Goal: Task Accomplishment & Management: Manage account settings

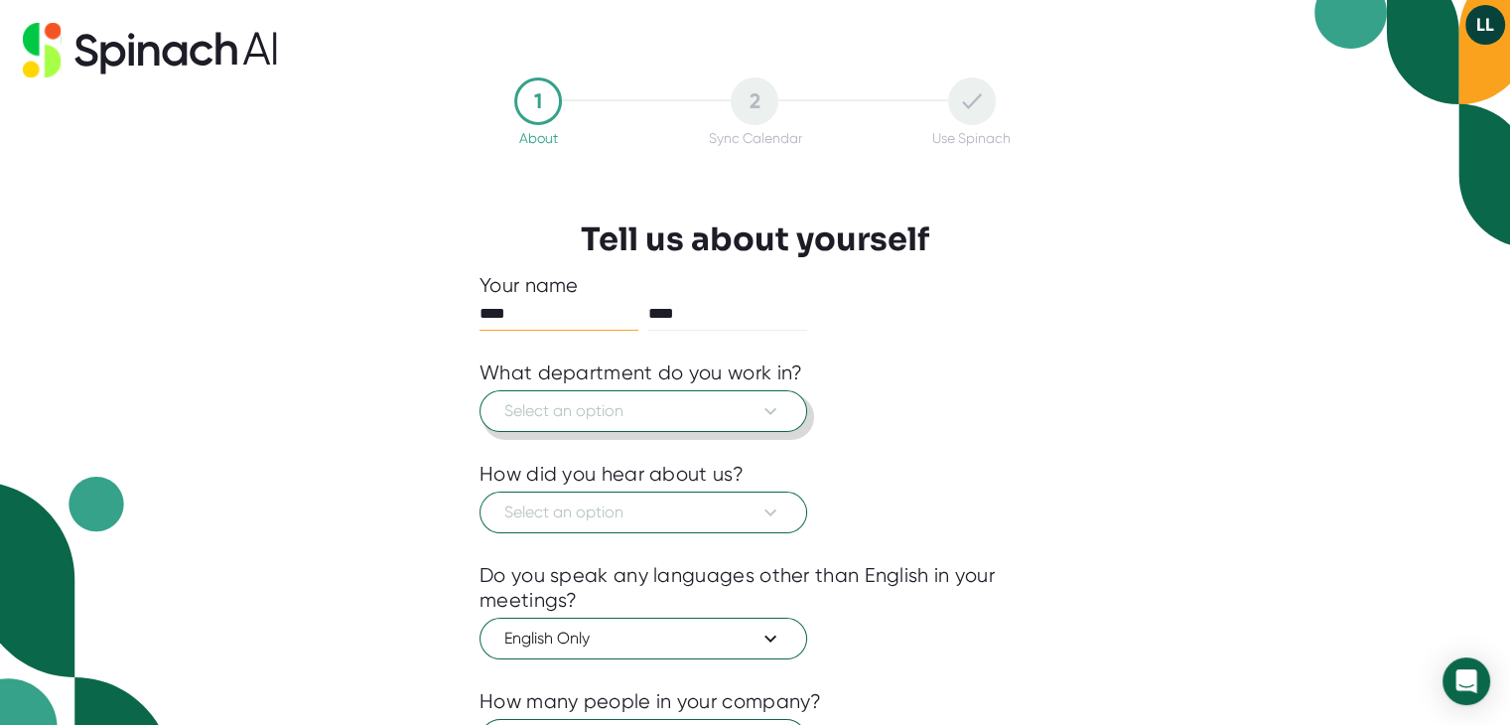
click at [709, 410] on span "Select an option" at bounding box center [643, 411] width 278 height 24
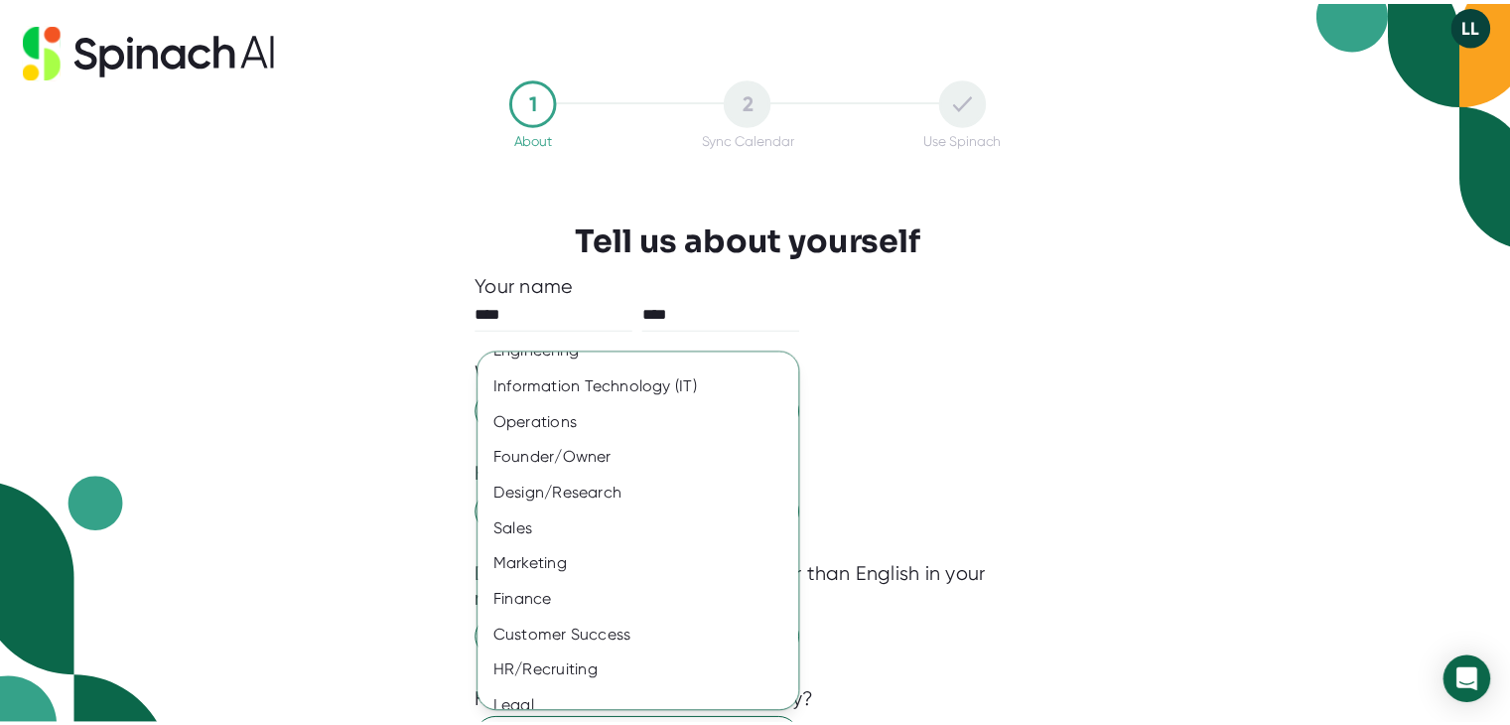
scroll to position [101, 0]
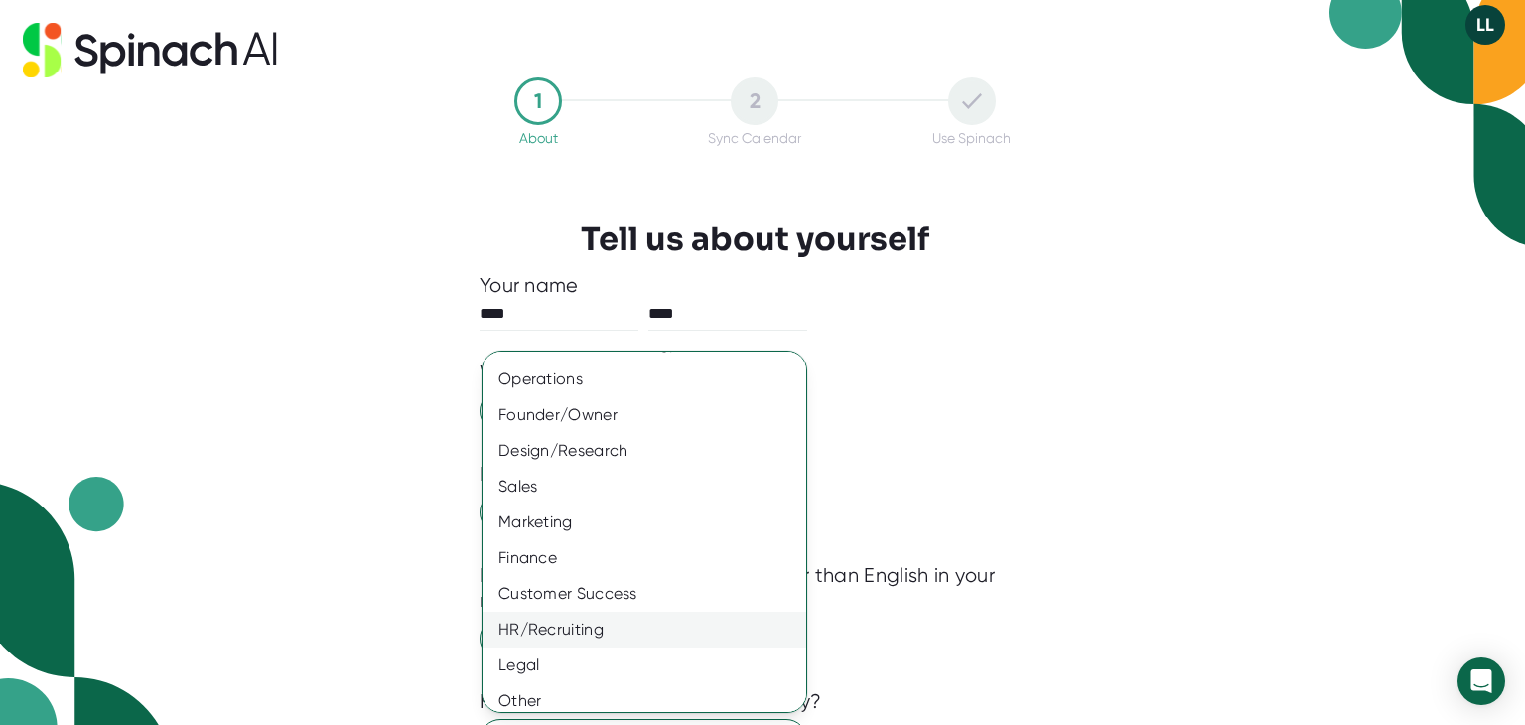
click at [557, 625] on div "HR/Recruiting" at bounding box center [652, 630] width 339 height 36
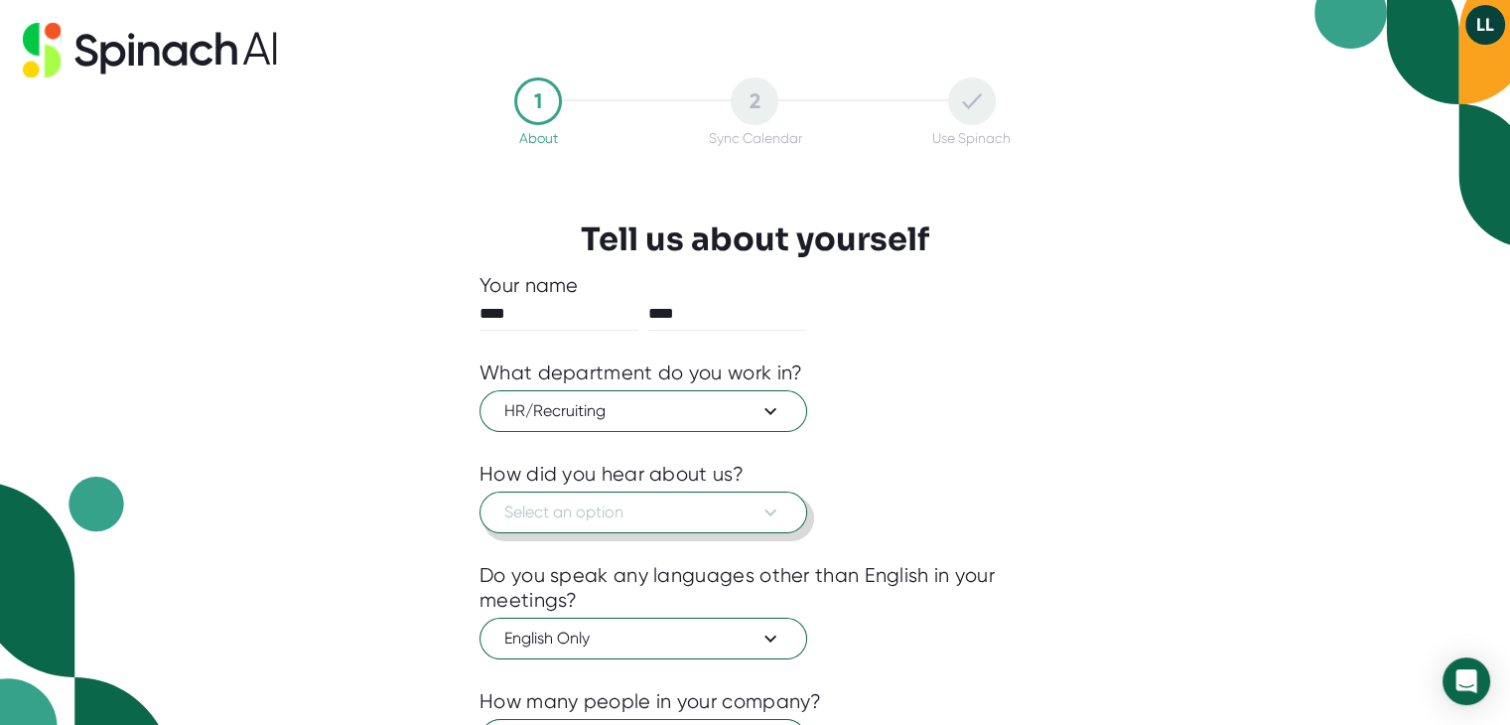
click at [625, 500] on span "Select an option" at bounding box center [643, 512] width 278 height 24
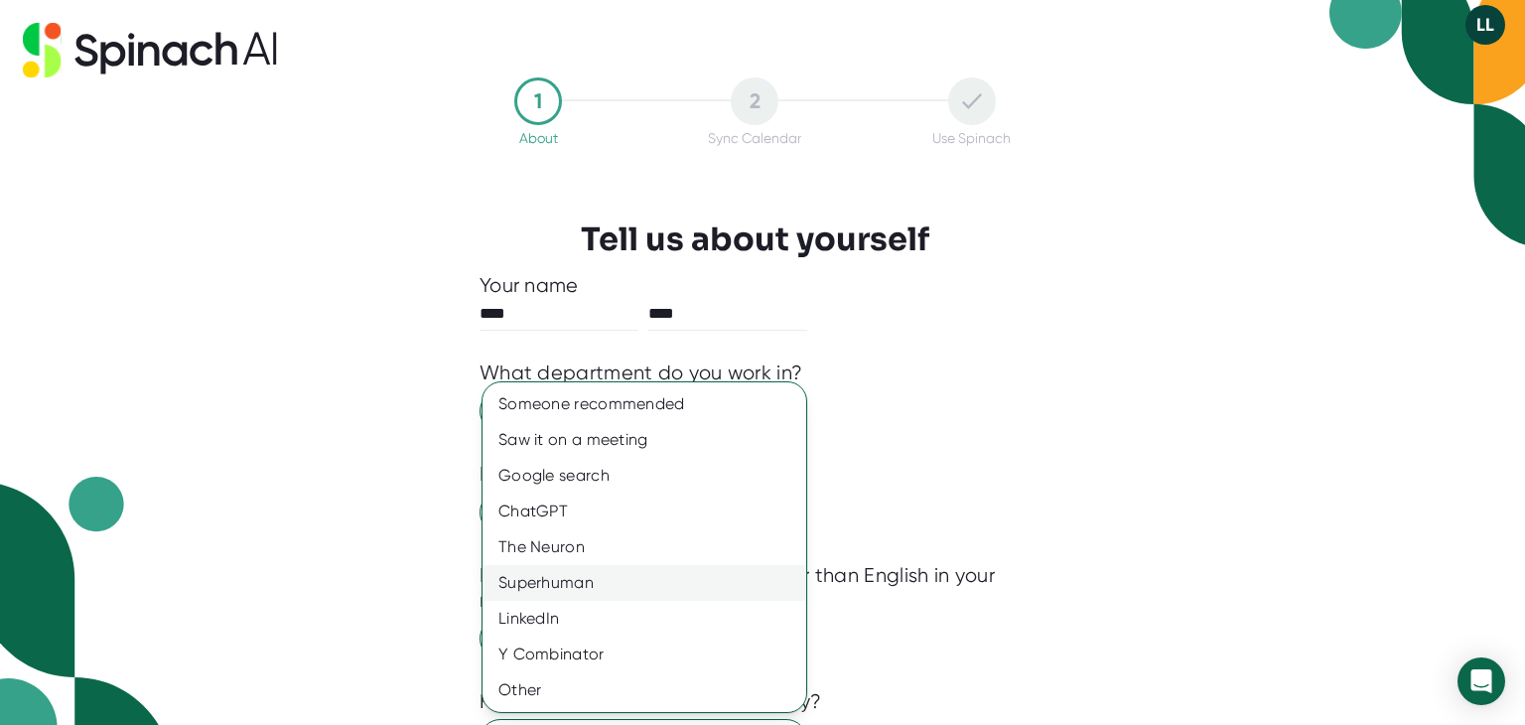
click at [572, 569] on div "Superhuman" at bounding box center [645, 583] width 324 height 36
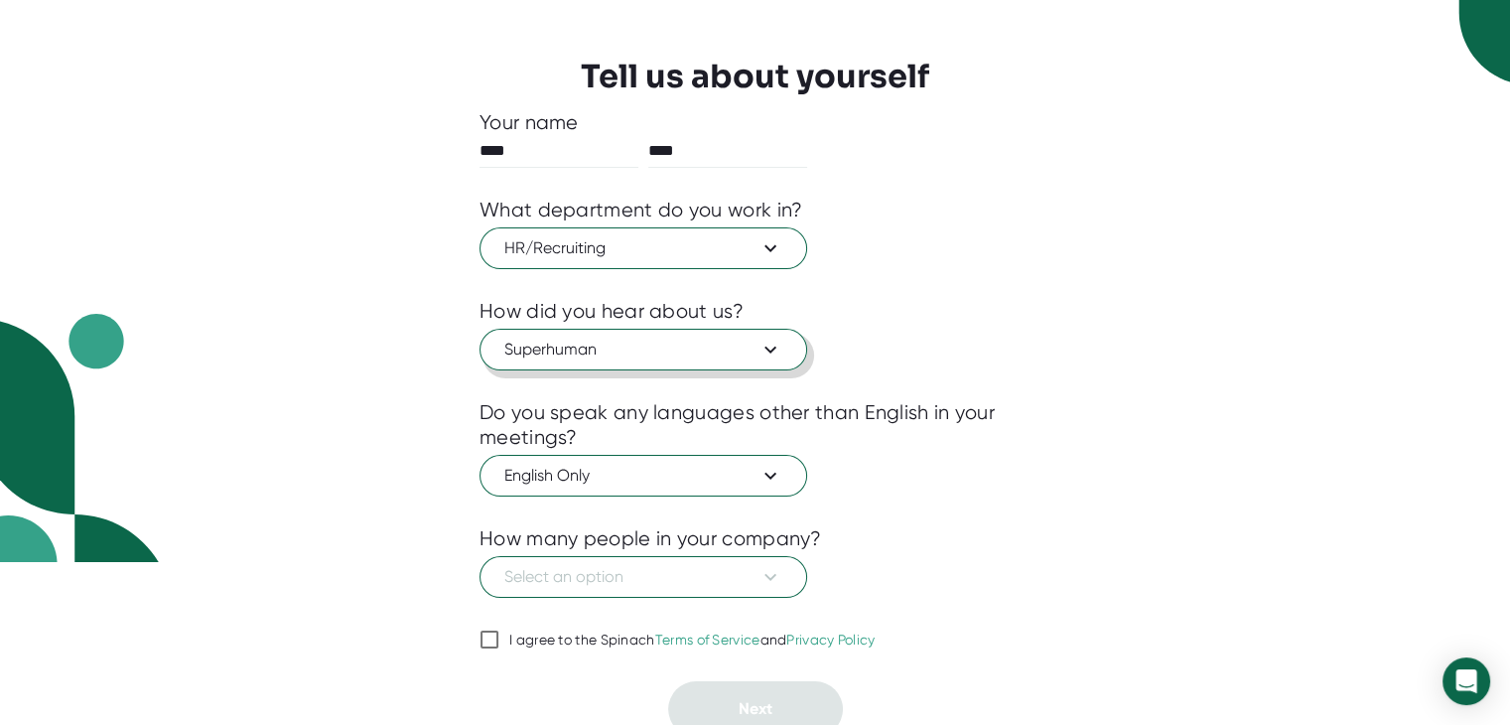
scroll to position [172, 0]
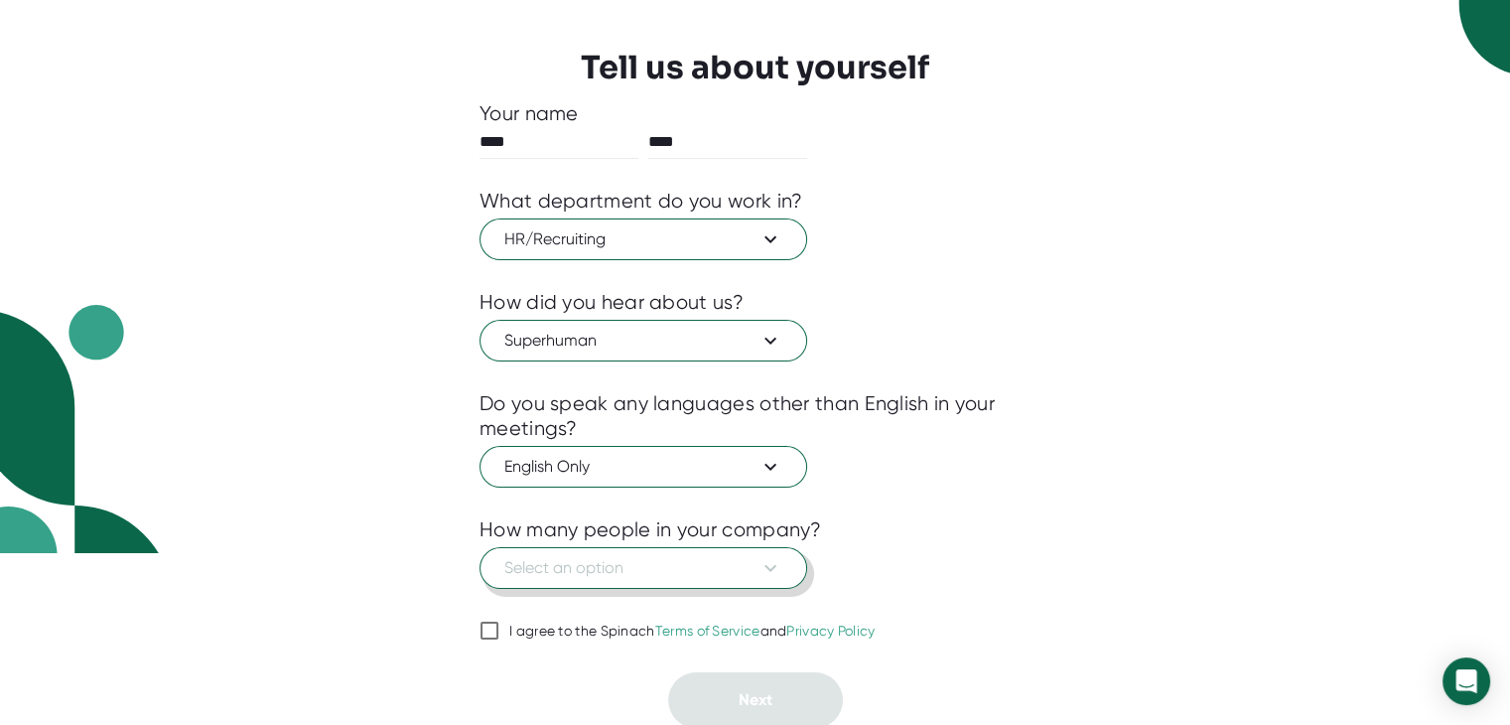
click at [774, 567] on icon at bounding box center [771, 568] width 24 height 24
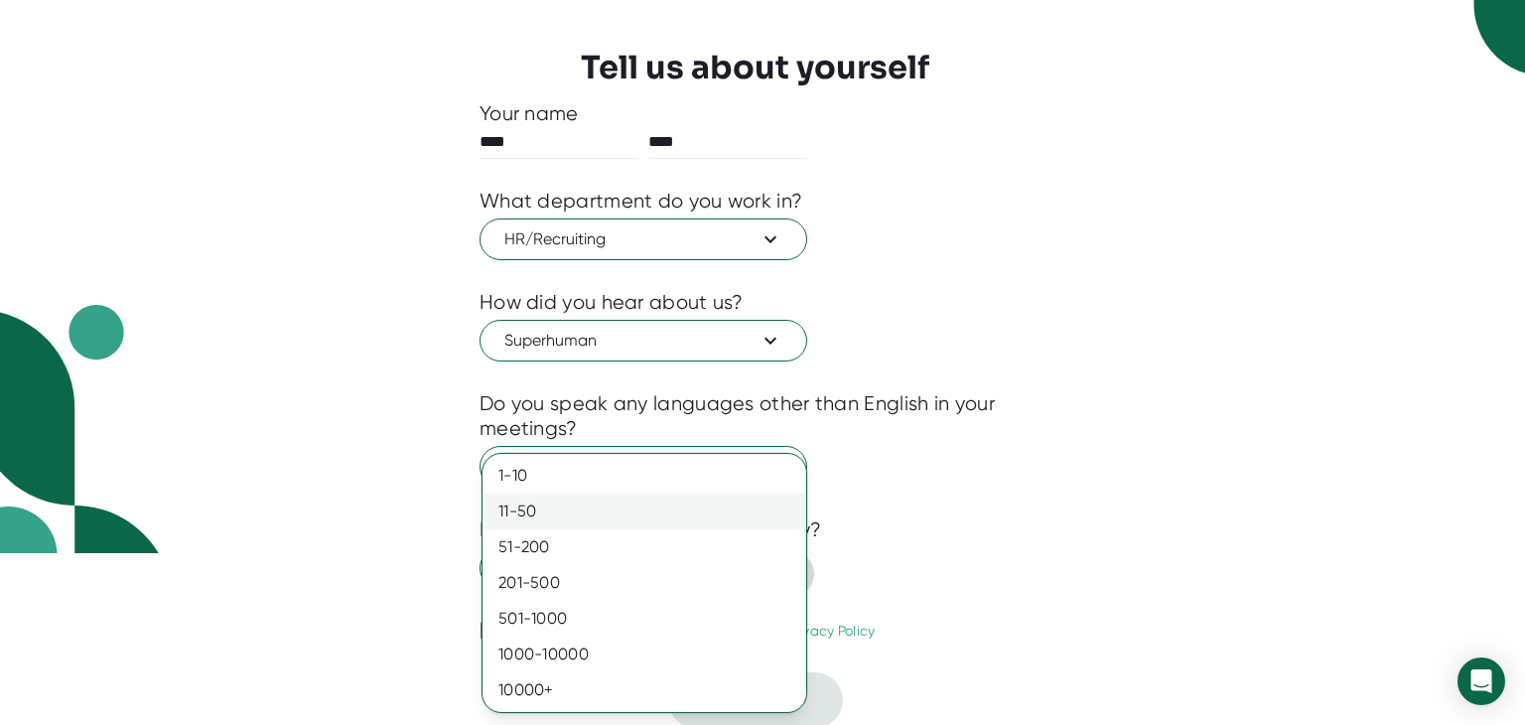
click at [544, 510] on div "11-50" at bounding box center [645, 511] width 324 height 36
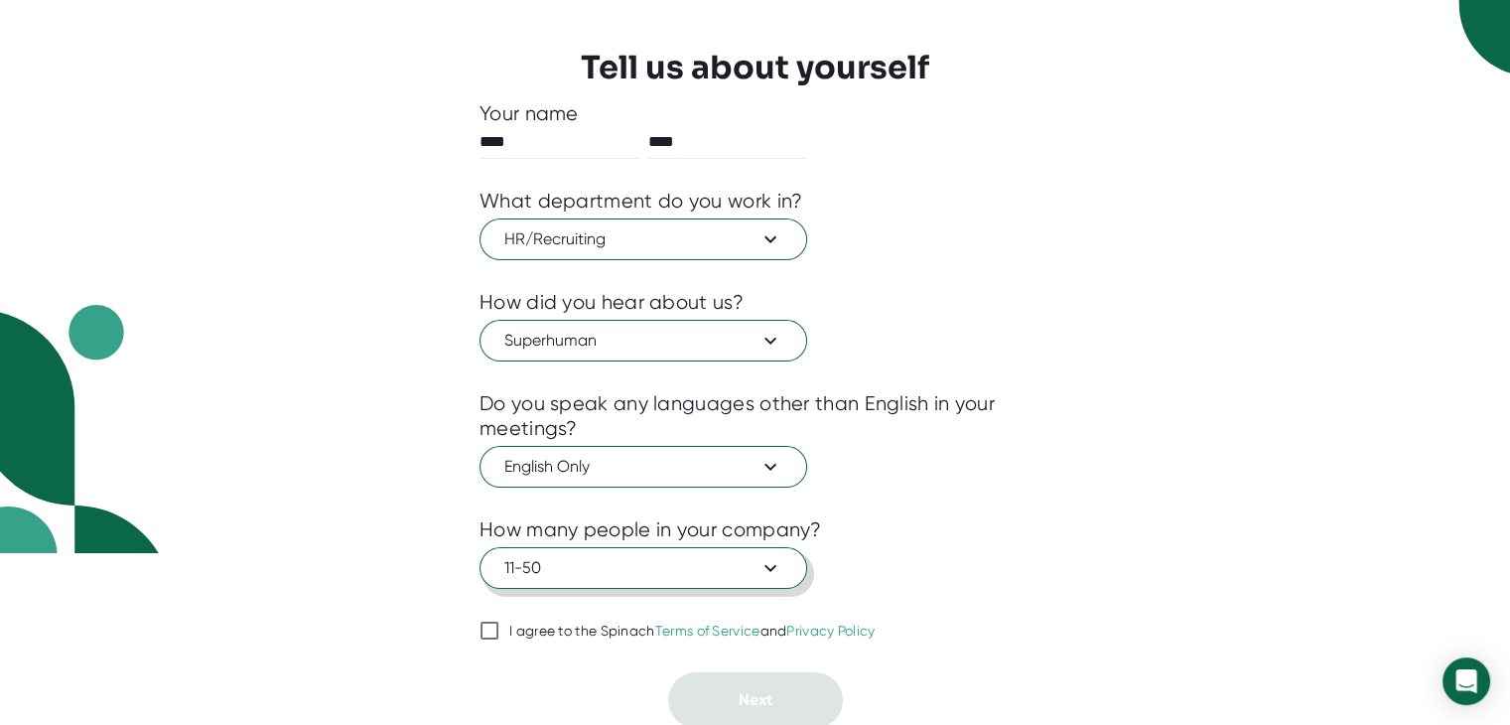
click at [495, 628] on input "I agree to the Spinach Terms of Service and Privacy Policy" at bounding box center [490, 631] width 20 height 24
checkbox input "true"
click at [779, 710] on button "Next" at bounding box center [755, 700] width 175 height 56
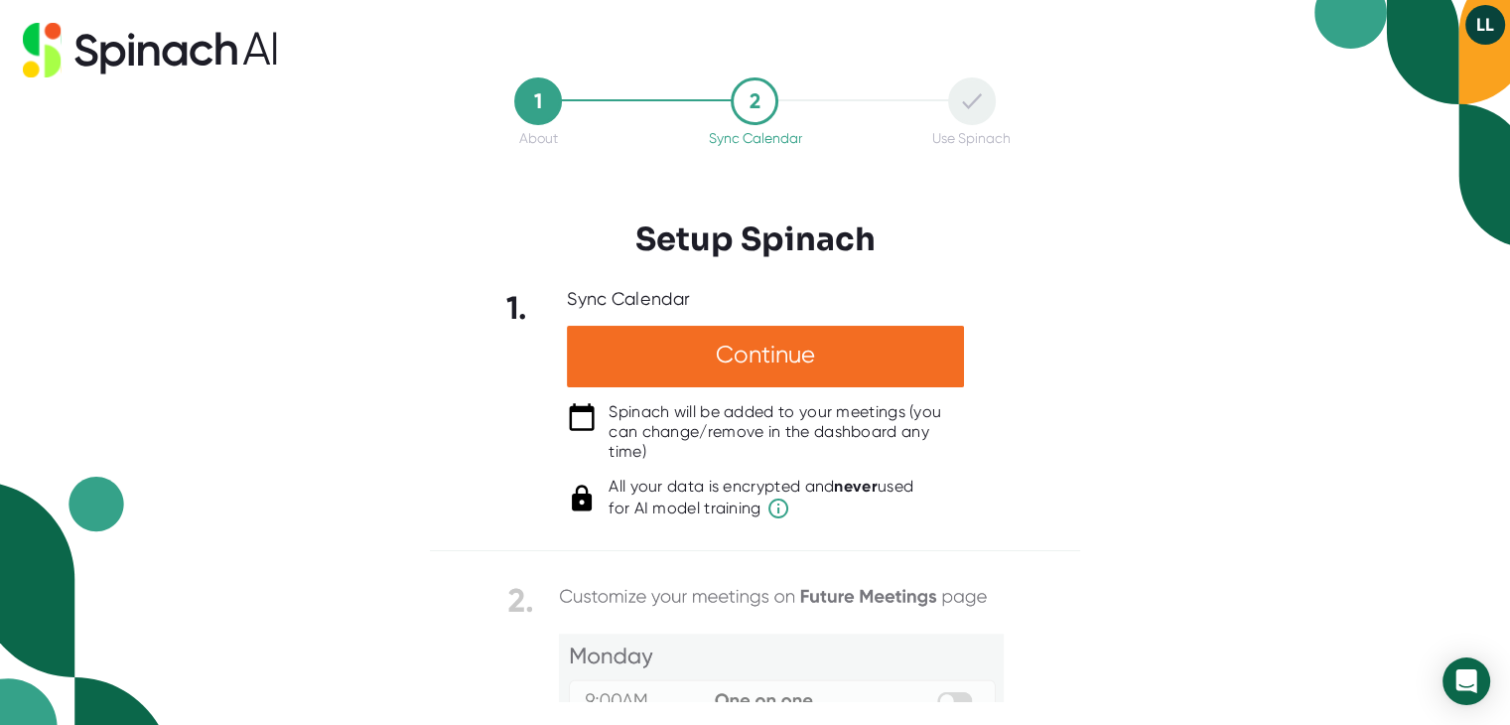
drag, startPoint x: 779, startPoint y: 710, endPoint x: 1012, endPoint y: 550, distance: 282.0
click at [1012, 550] on div "1 About 2 Sync Calendar Use Spinach Setup Spinach 1. Sync Calendar Continue Spi…" at bounding box center [755, 362] width 1510 height 725
click at [1303, 277] on div "1 About 2 Sync Calendar Use Spinach Setup Spinach 1. Sync Calendar Continue Spi…" at bounding box center [755, 362] width 1510 height 725
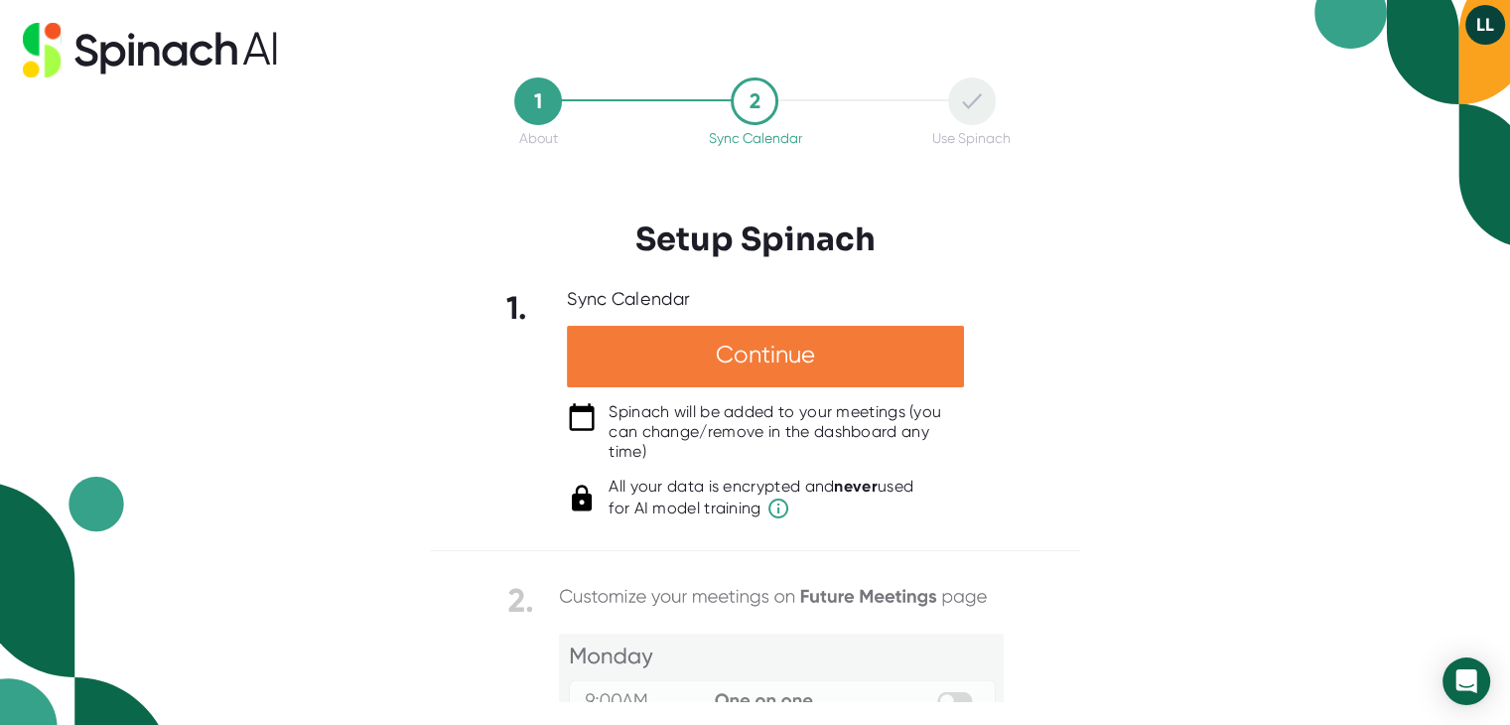
click at [758, 358] on div "Continue" at bounding box center [765, 357] width 397 height 62
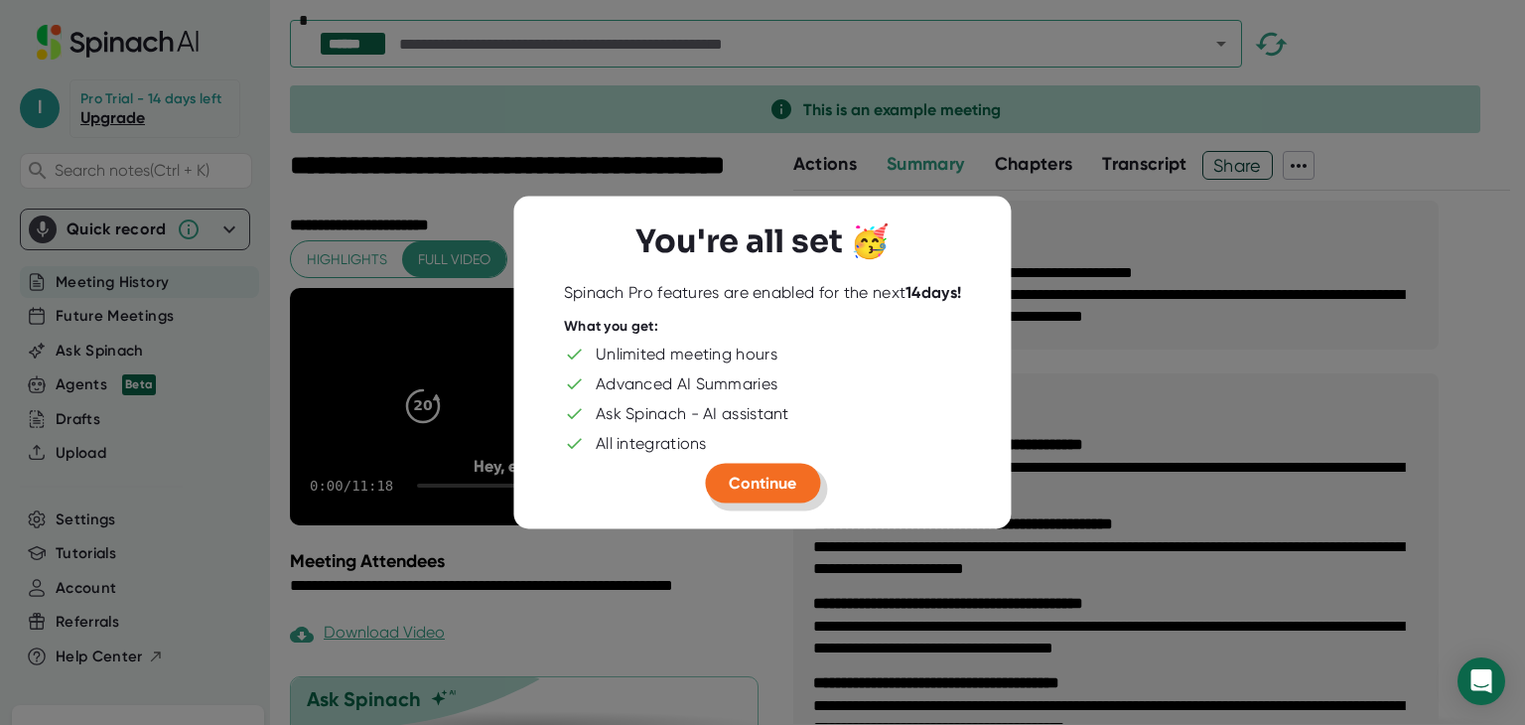
click at [778, 480] on span "Continue" at bounding box center [763, 483] width 68 height 19
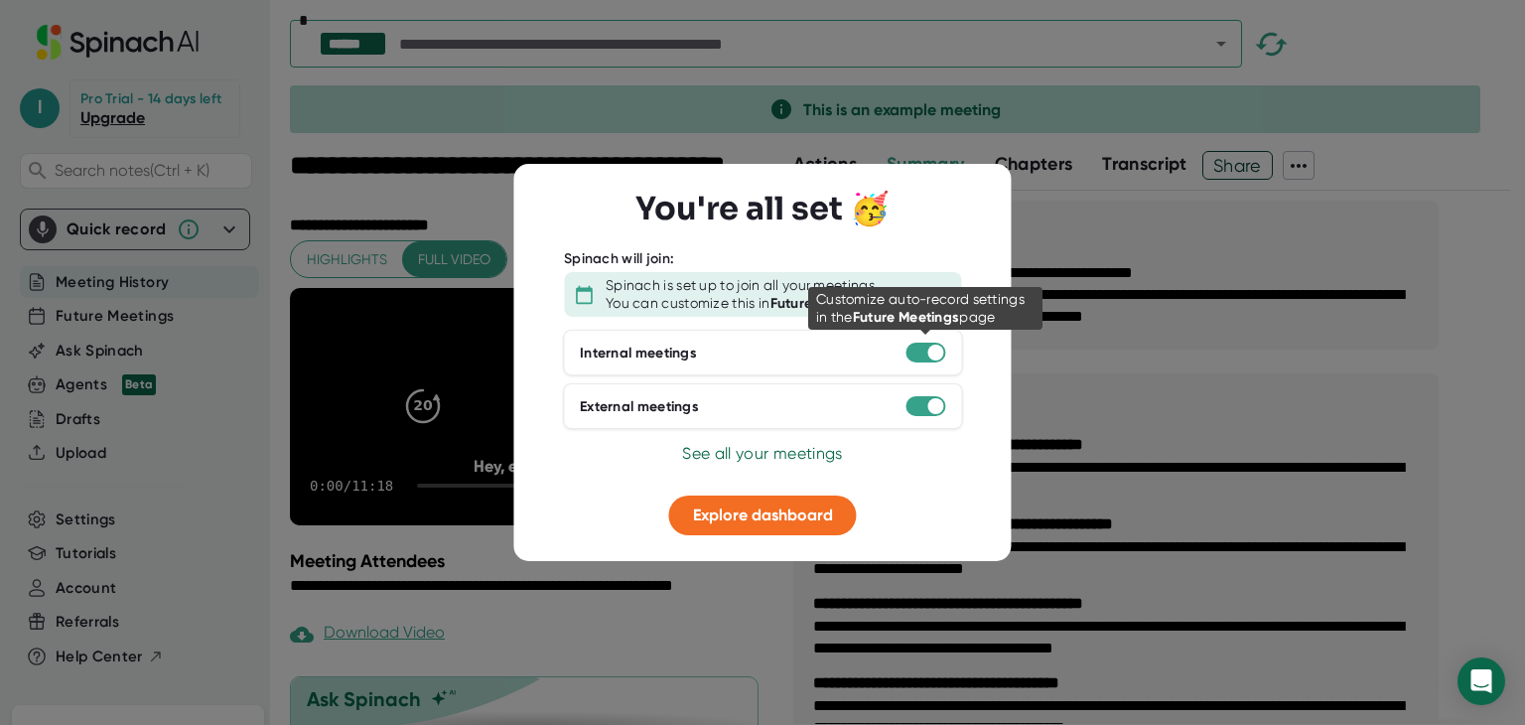
click at [929, 356] on div at bounding box center [935, 353] width 16 height 16
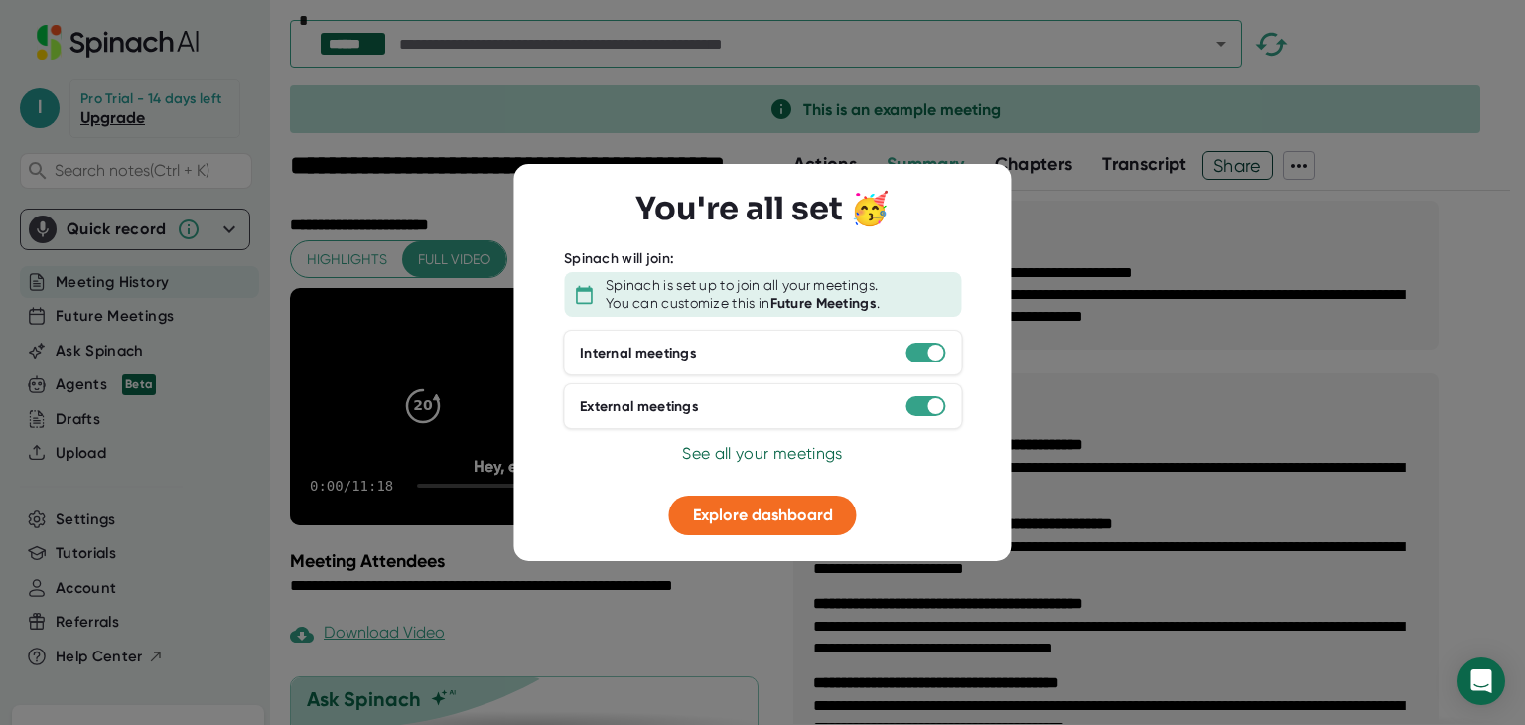
drag, startPoint x: 934, startPoint y: 346, endPoint x: 891, endPoint y: 346, distance: 43.7
click at [891, 346] on div "Internal meetings" at bounding box center [762, 353] width 399 height 46
drag, startPoint x: 940, startPoint y: 354, endPoint x: 887, endPoint y: 356, distance: 53.7
click at [887, 356] on div "Internal meetings" at bounding box center [762, 353] width 399 height 46
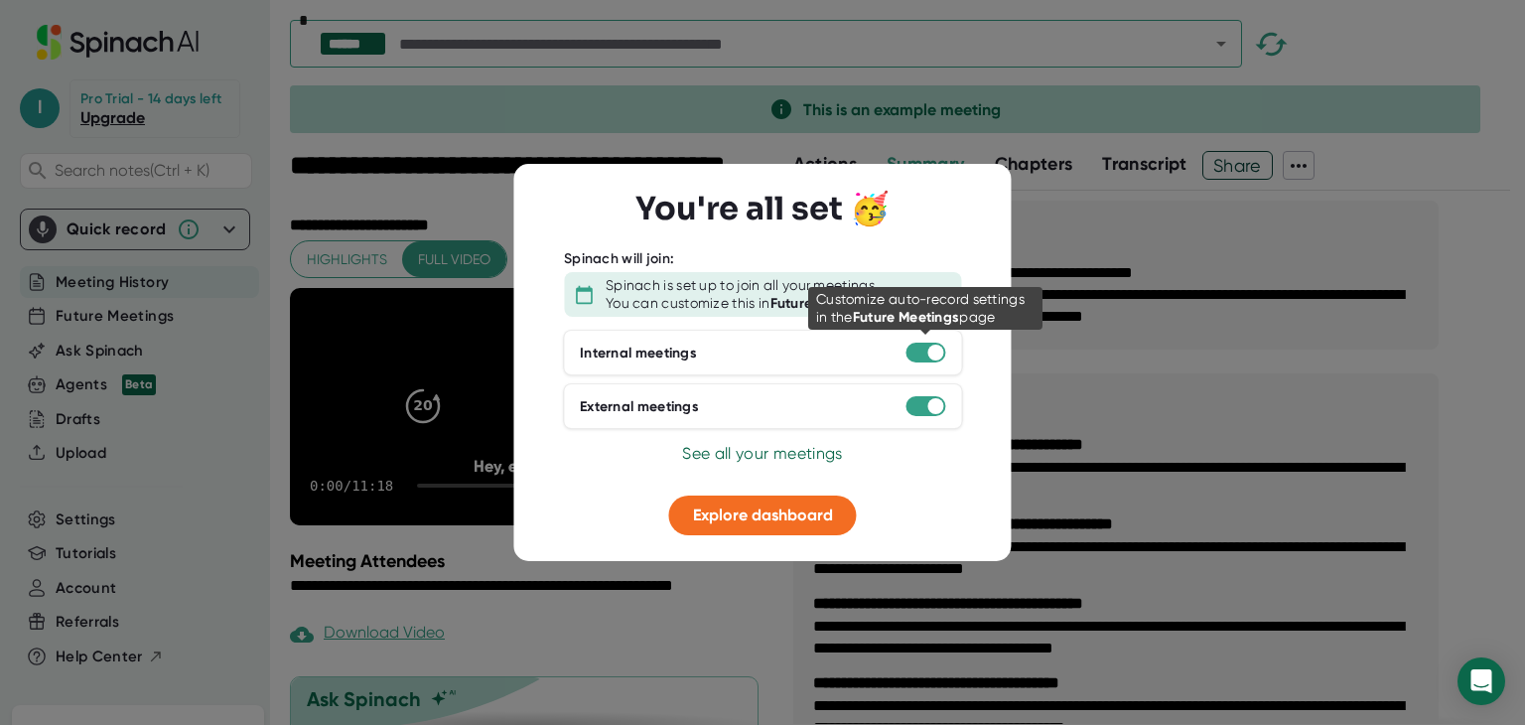
click at [920, 353] on div at bounding box center [925, 353] width 40 height 20
drag, startPoint x: 937, startPoint y: 354, endPoint x: 900, endPoint y: 355, distance: 37.7
click at [900, 355] on div "Internal meetings" at bounding box center [762, 353] width 399 height 46
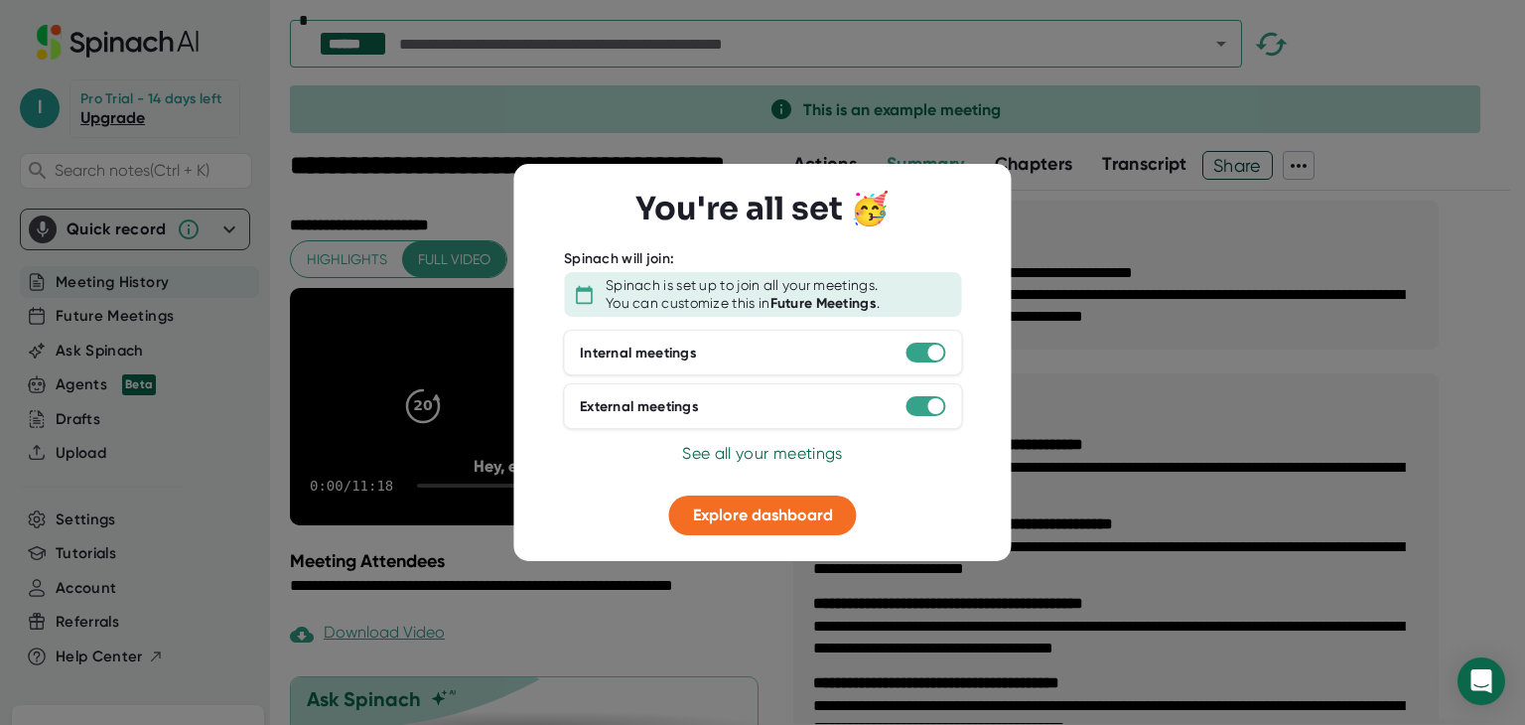
click at [908, 360] on div "Internal meetings" at bounding box center [762, 353] width 399 height 46
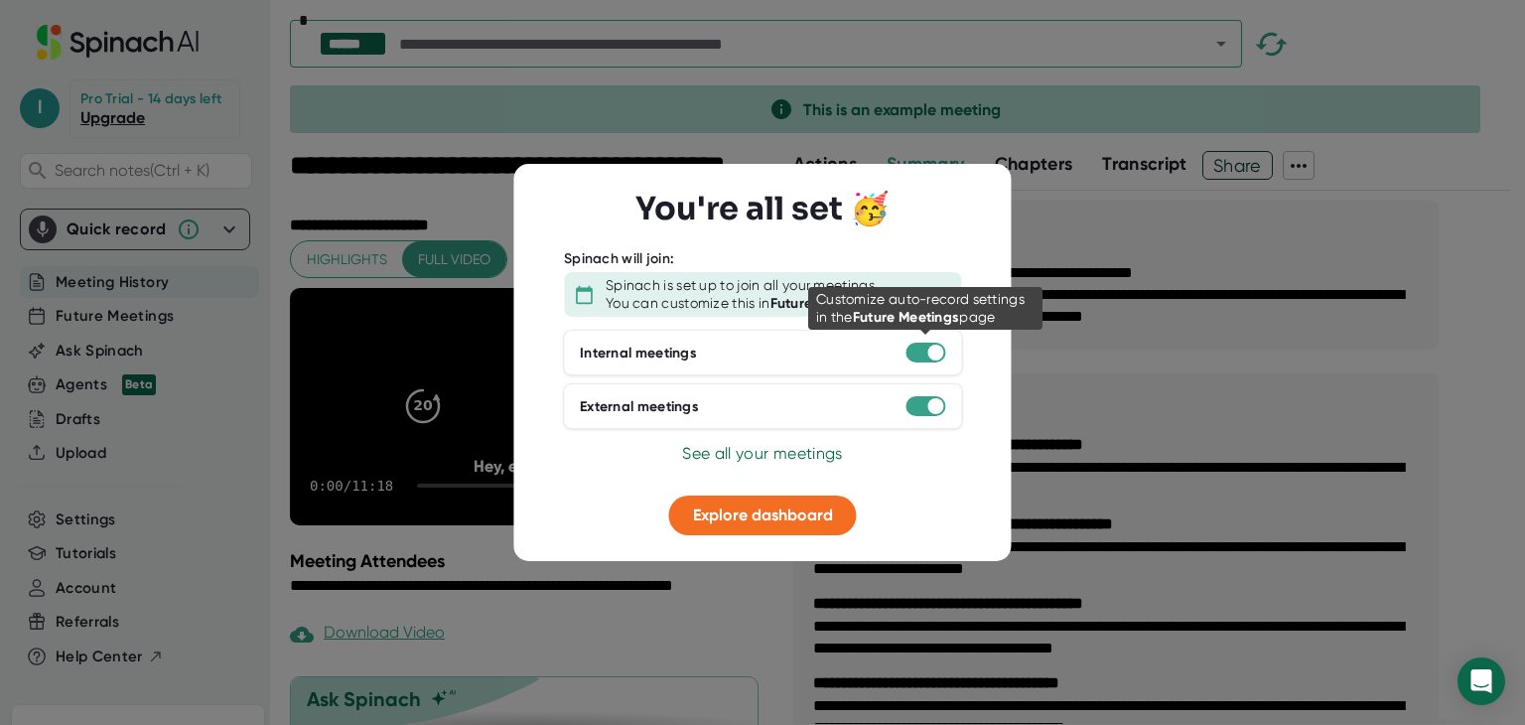
click at [913, 357] on div at bounding box center [925, 353] width 40 height 20
drag, startPoint x: 934, startPoint y: 347, endPoint x: 882, endPoint y: 346, distance: 52.7
click at [882, 346] on div "Internal meetings" at bounding box center [762, 353] width 399 height 46
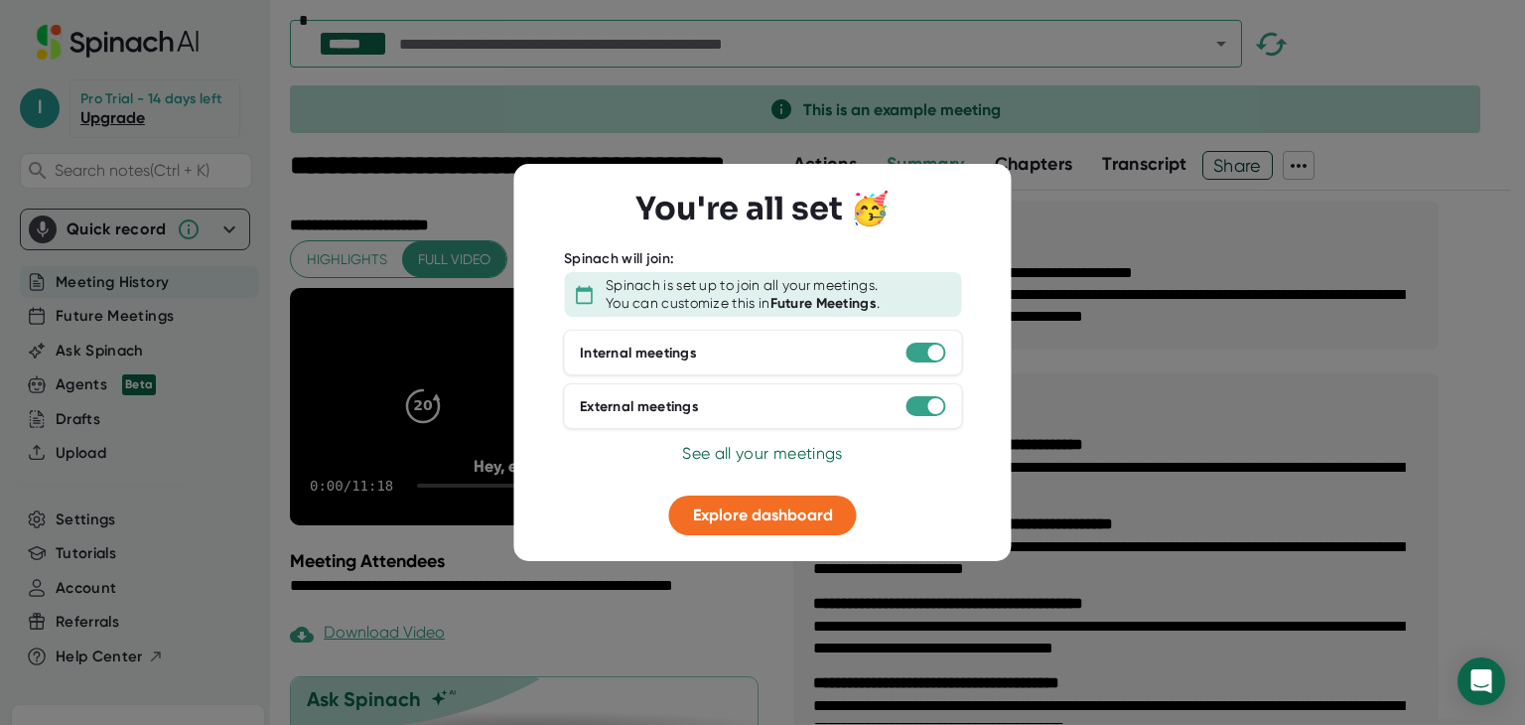
click at [902, 396] on div "External meetings" at bounding box center [762, 406] width 399 height 46
click at [749, 450] on span "See all your meetings" at bounding box center [762, 453] width 160 height 19
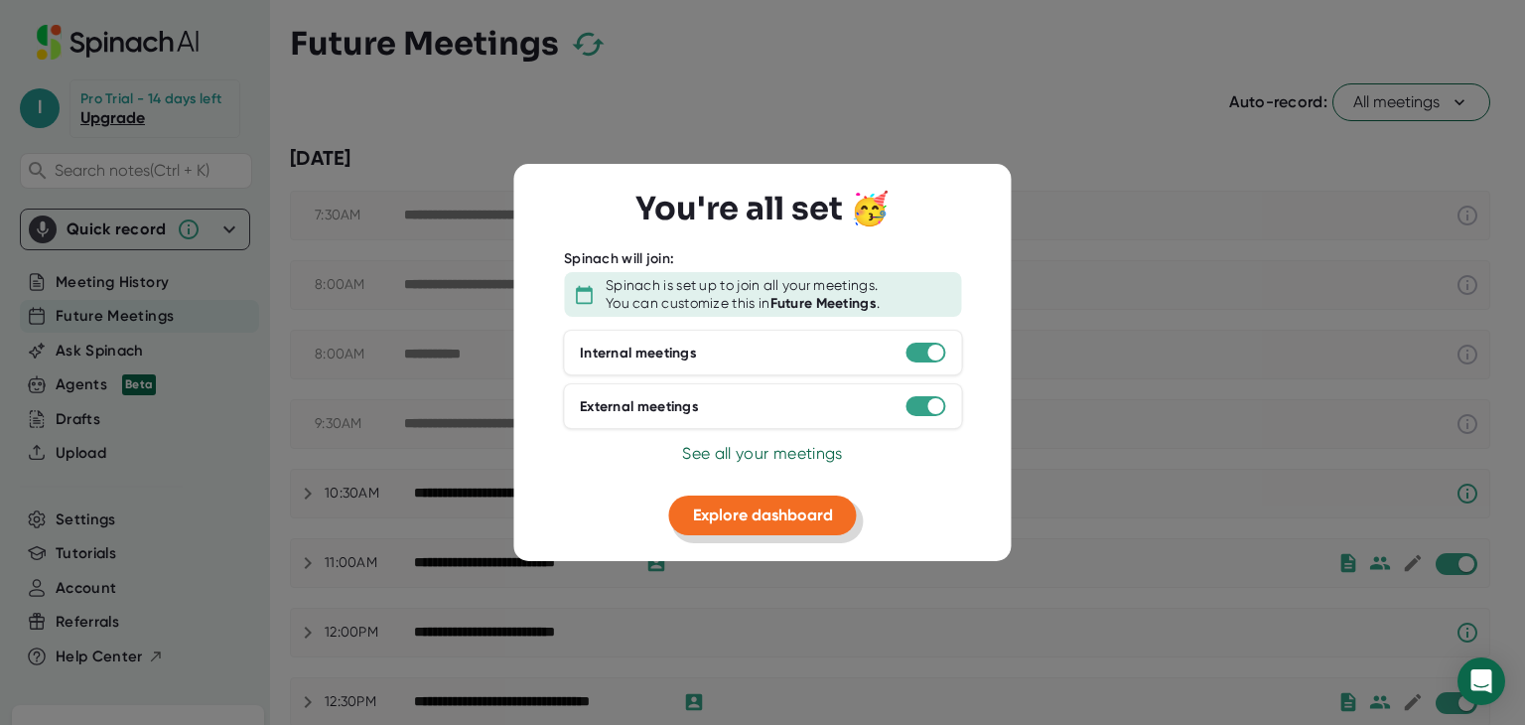
click at [762, 520] on span "Explore dashboard" at bounding box center [763, 514] width 140 height 19
click at [766, 525] on button "Explore dashboard" at bounding box center [763, 515] width 188 height 40
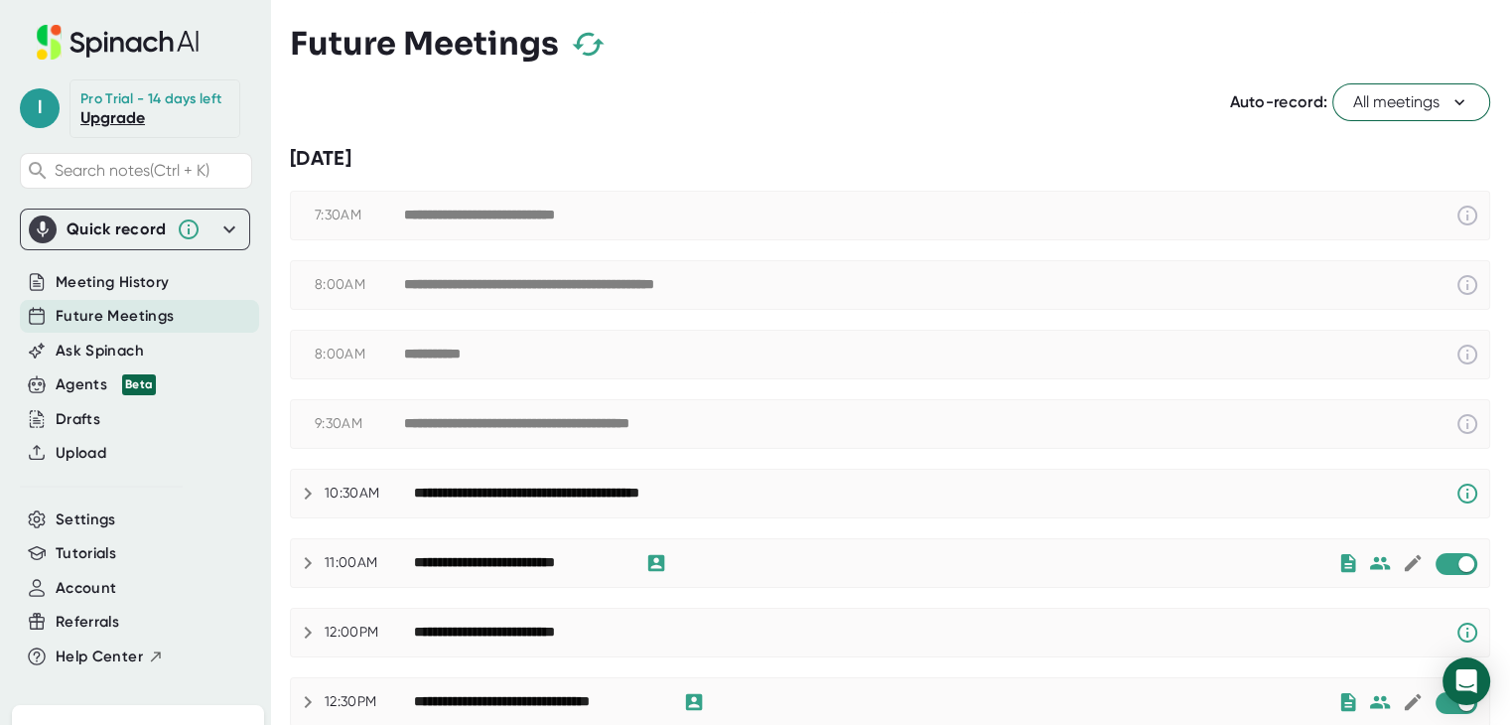
click at [1450, 102] on icon at bounding box center [1460, 102] width 20 height 20
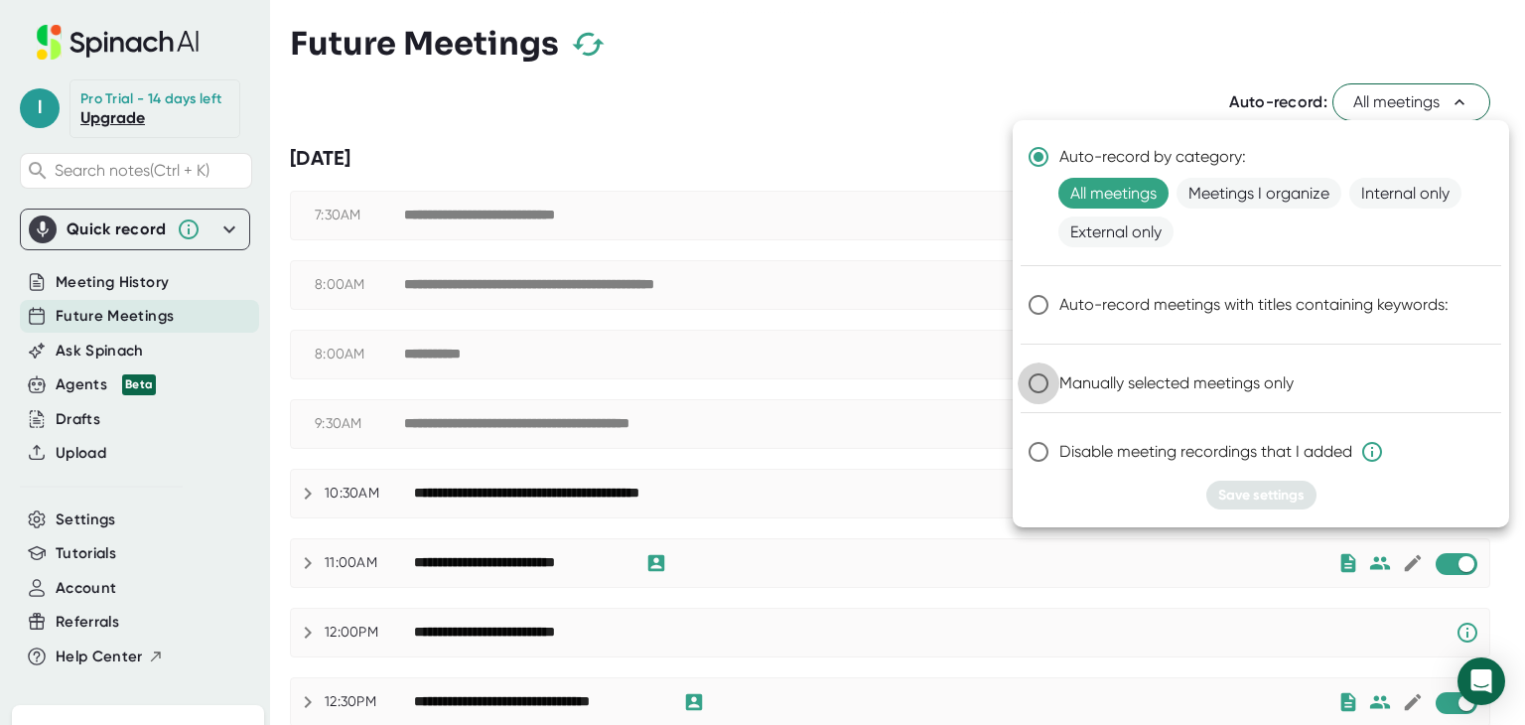
click at [1042, 383] on input "Manually selected meetings only" at bounding box center [1039, 383] width 42 height 42
radio input "true"
click at [1261, 496] on span "Save settings" at bounding box center [1261, 494] width 86 height 17
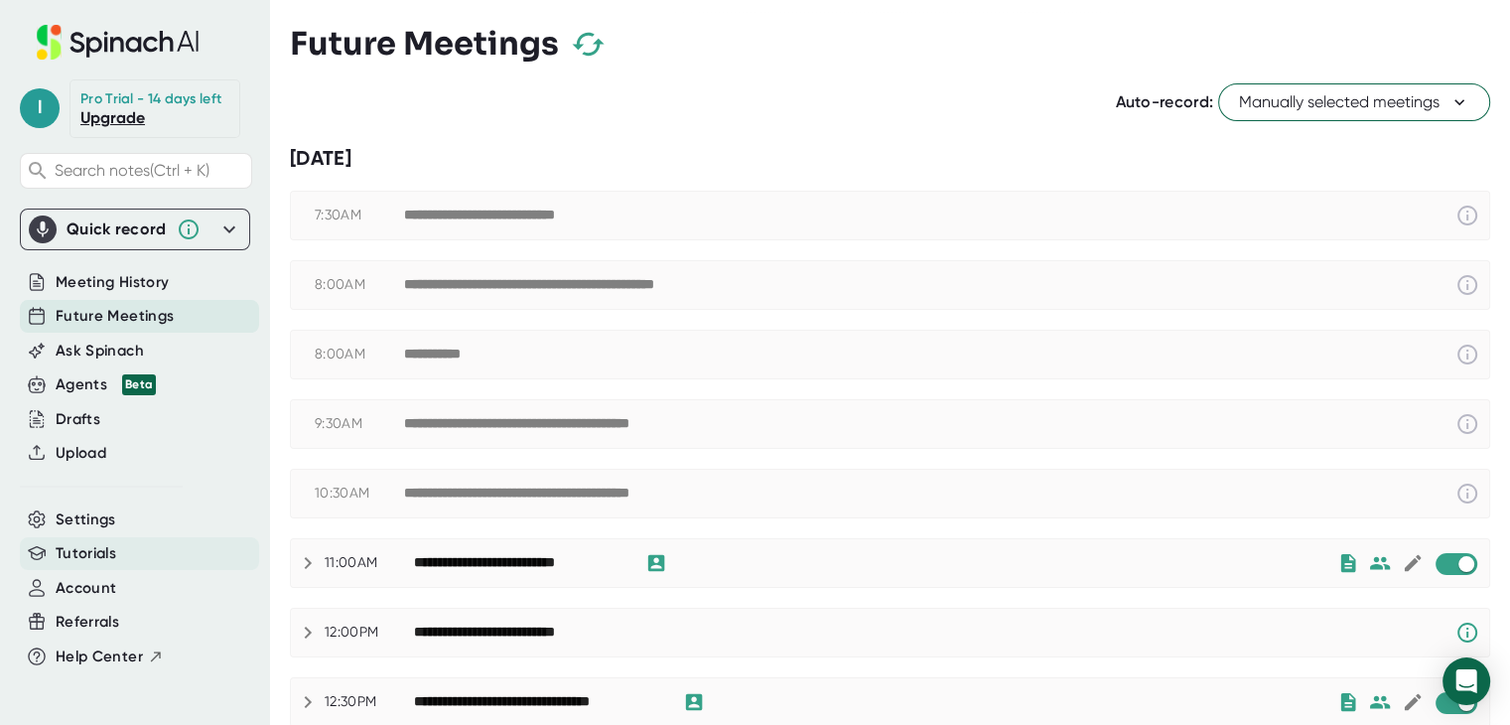
click at [96, 549] on span "Tutorials" at bounding box center [86, 553] width 61 height 23
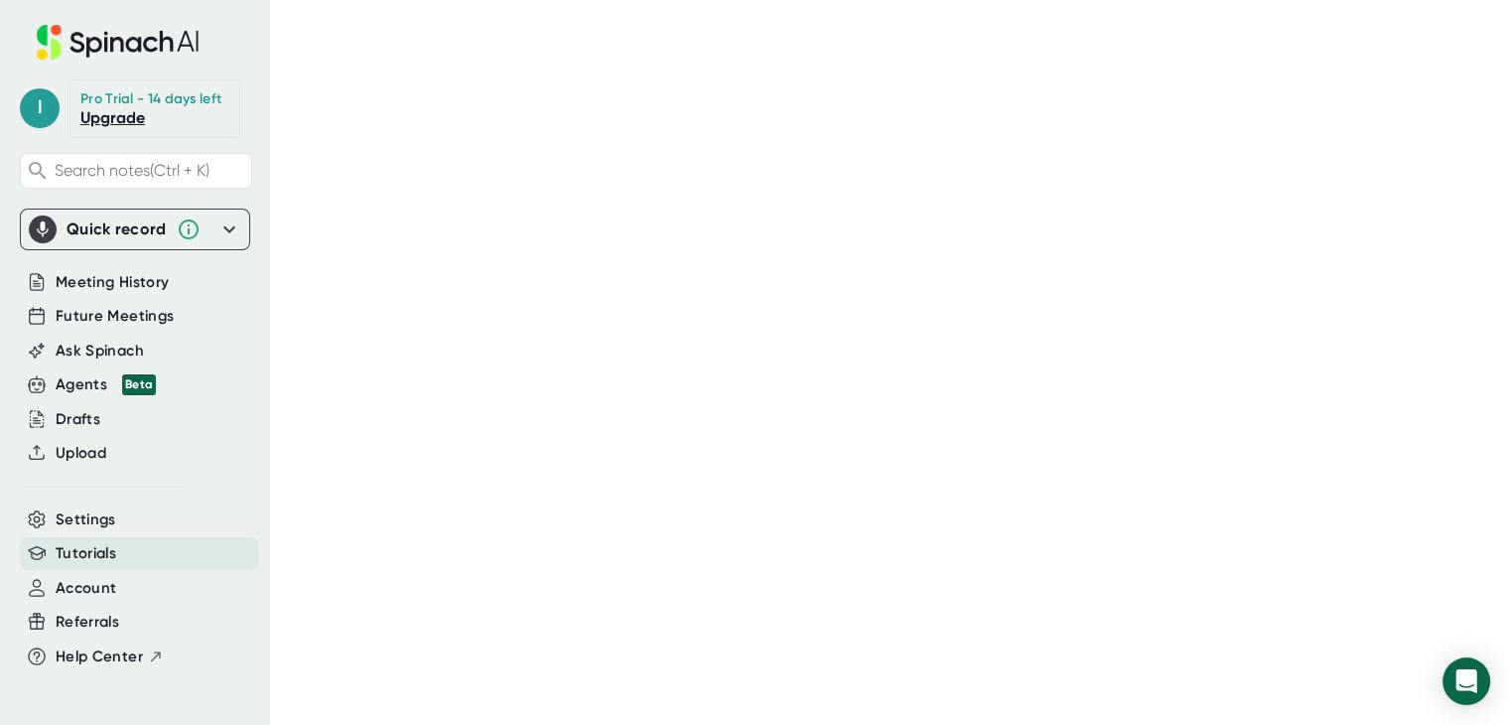
drag, startPoint x: 96, startPoint y: 549, endPoint x: 248, endPoint y: 765, distance: 264.4
click at [248, 724] on html "l Pro Trial - 14 days left Upgrade Search notes (Ctrl + K) Quick record Include…" at bounding box center [755, 362] width 1510 height 725
